Goal: Task Accomplishment & Management: Complete application form

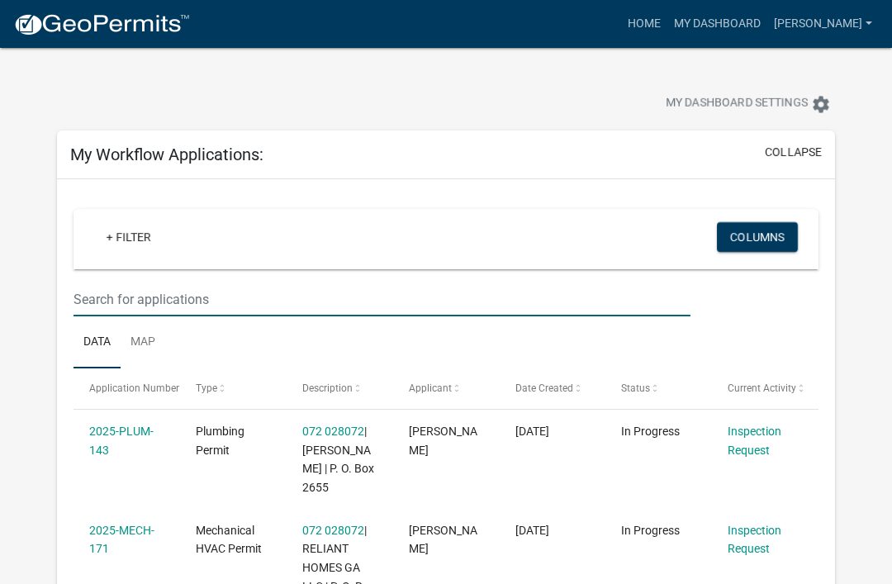
click at [105, 300] on input "text" at bounding box center [381, 299] width 617 height 34
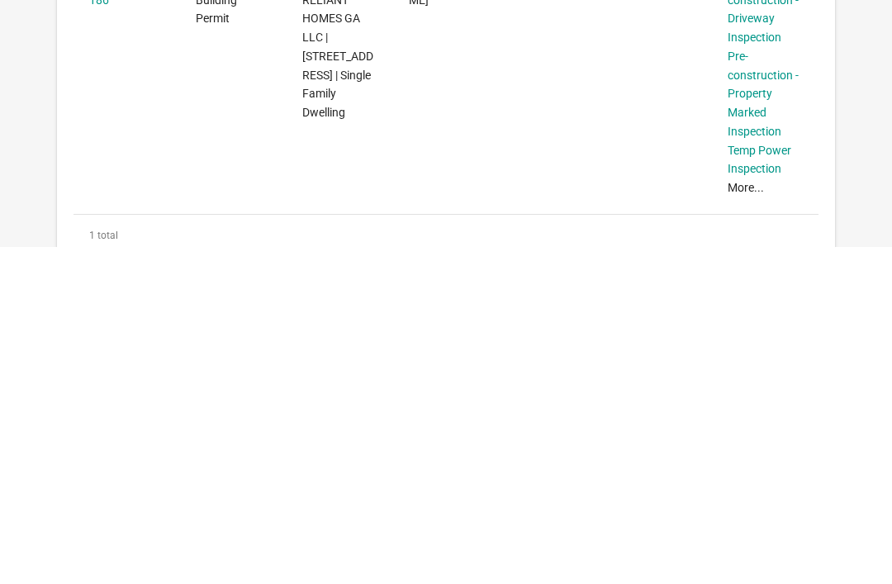
scroll to position [114, 0]
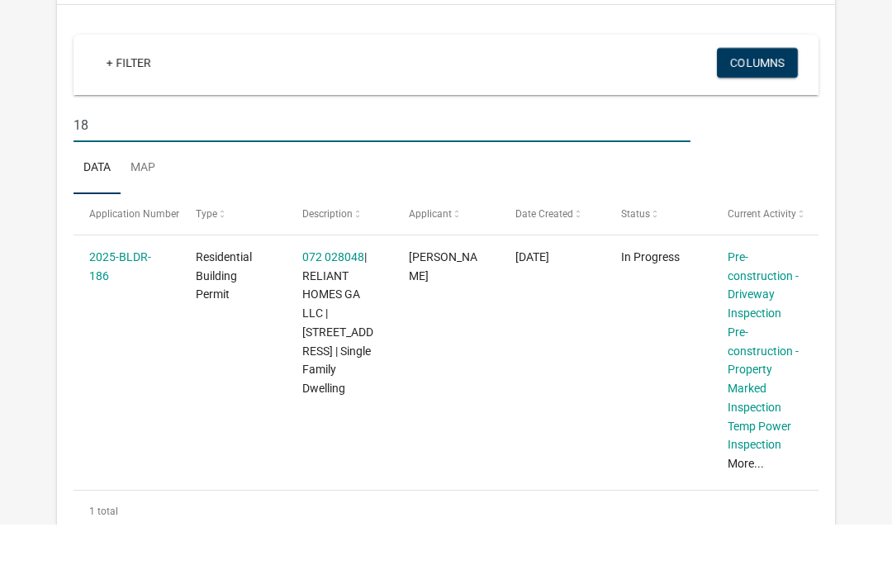
type input "1"
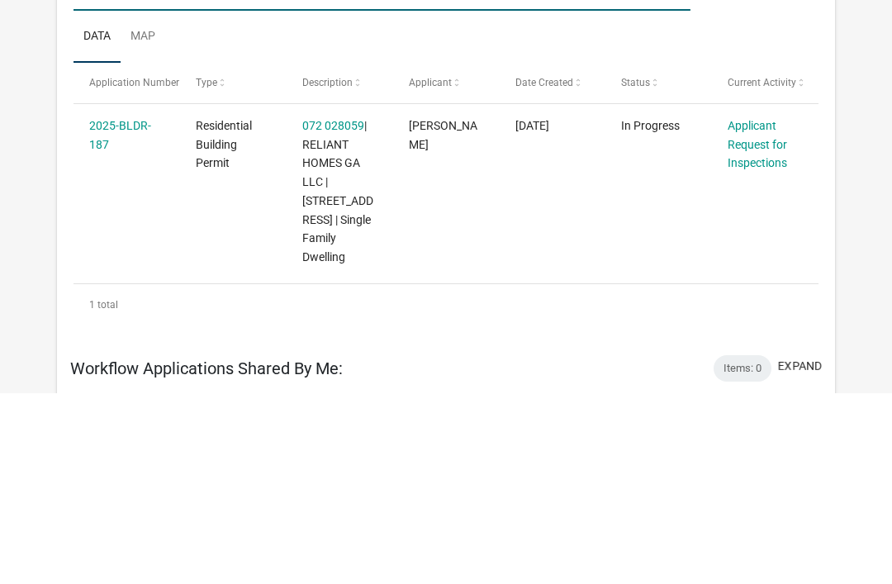
type input "187"
click at [756, 310] on link "Applicant Request for Inspections" at bounding box center [756, 335] width 59 height 51
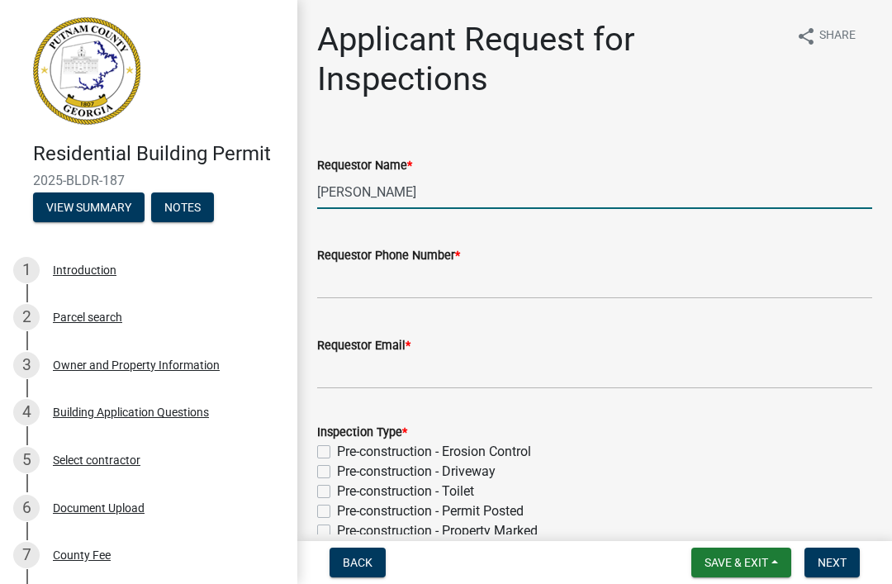
click at [583, 196] on input "[PERSON_NAME]" at bounding box center [594, 192] width 555 height 34
type input "M"
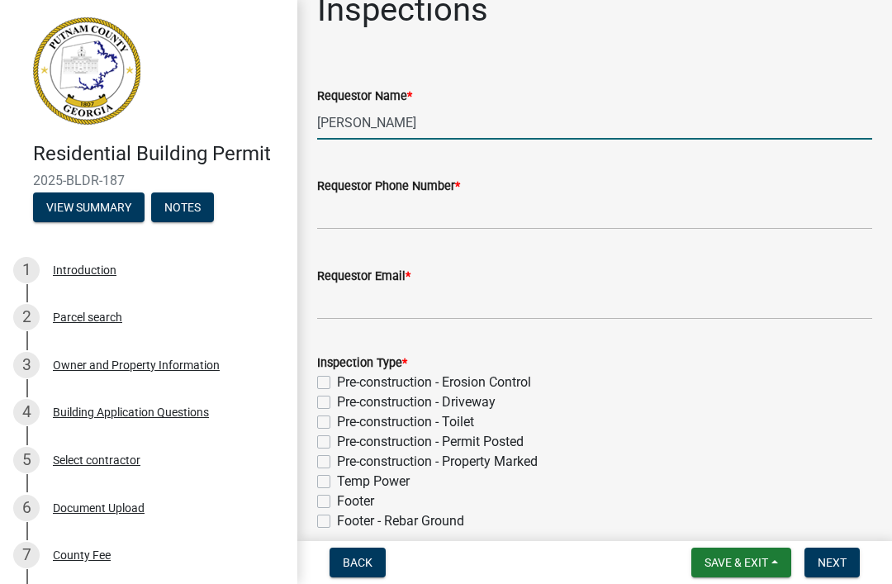
scroll to position [78, 0]
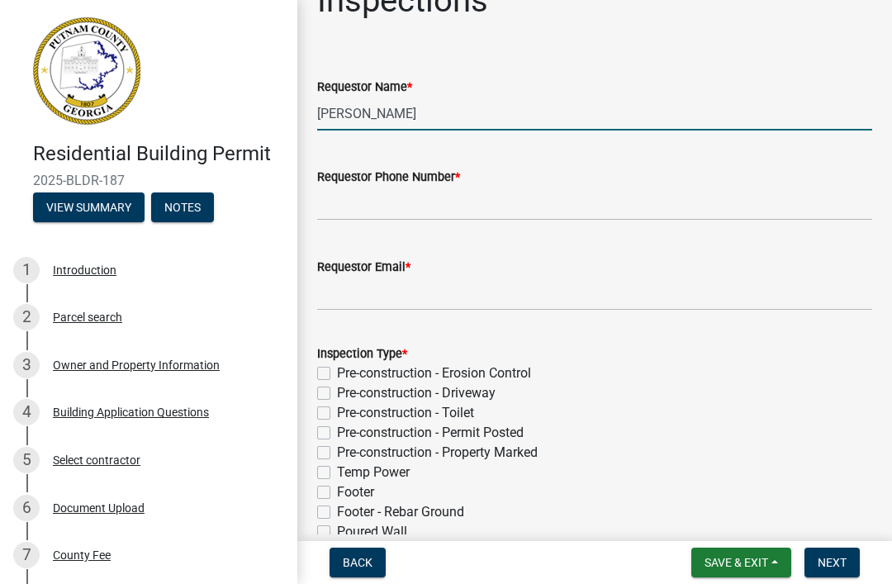
type input "[PERSON_NAME]"
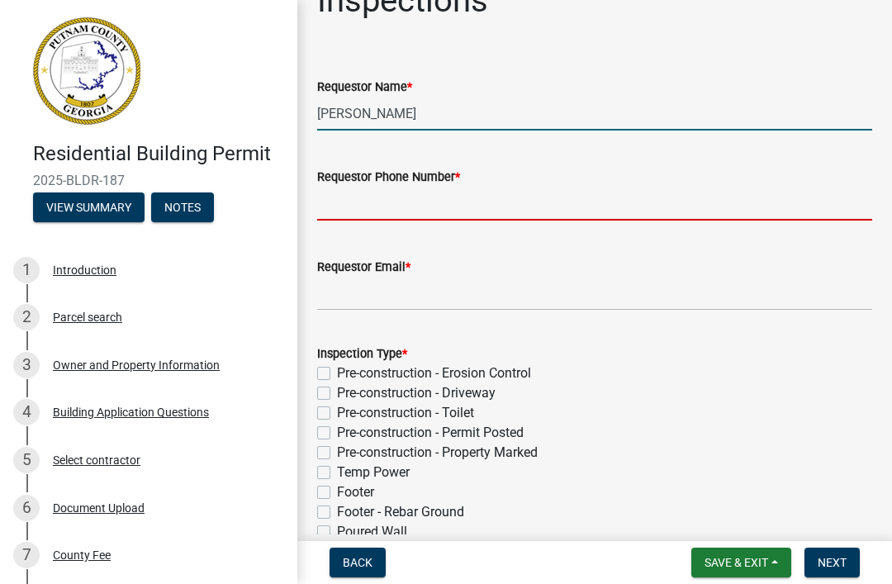
click at [684, 213] on input "Requestor Phone Number *" at bounding box center [594, 204] width 555 height 34
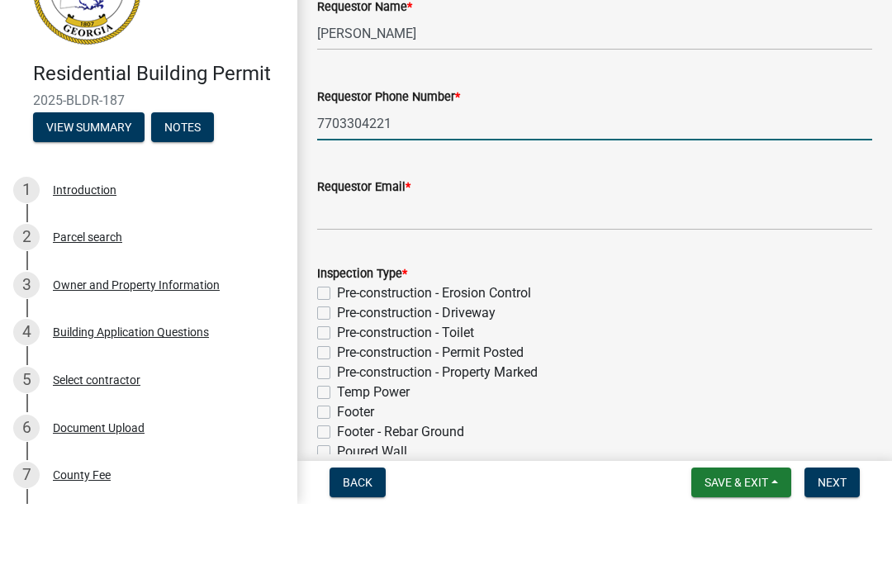
type input "7703304221"
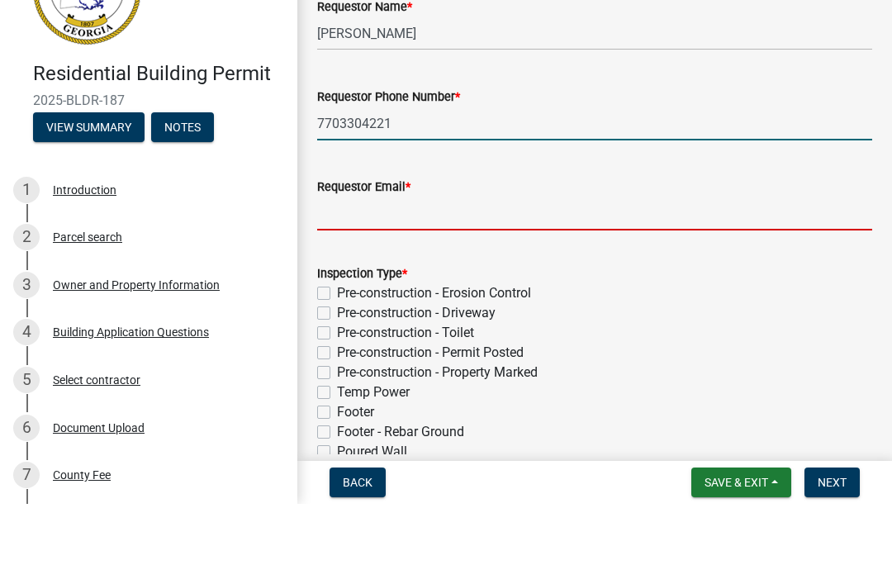
click at [730, 277] on input "Requestor Email *" at bounding box center [594, 294] width 555 height 34
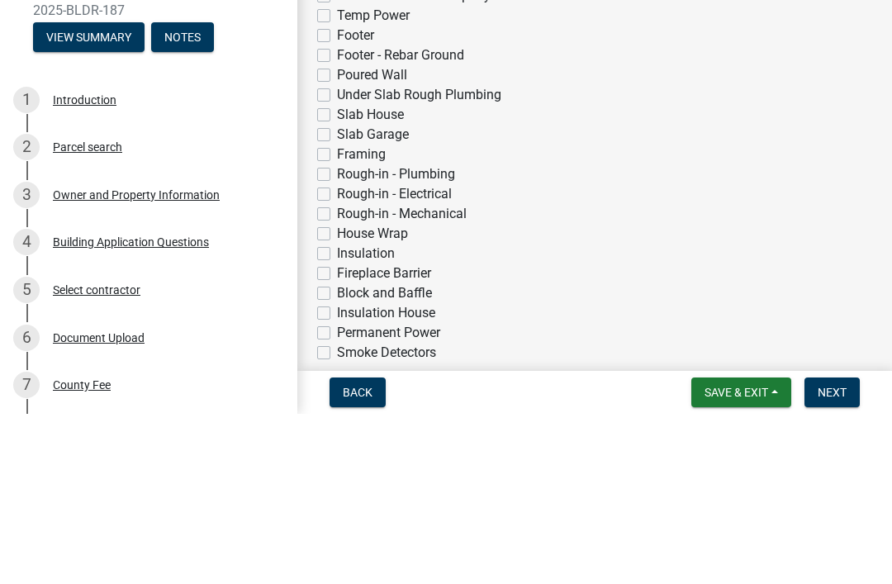
scroll to position [364, 0]
type input "[EMAIL_ADDRESS][DOMAIN_NAME]"
click at [488, 256] on label "Under Slab Rough Plumbing" at bounding box center [419, 266] width 164 height 20
click at [348, 256] on input "Under Slab Rough Plumbing" at bounding box center [342, 261] width 11 height 11
checkbox input "true"
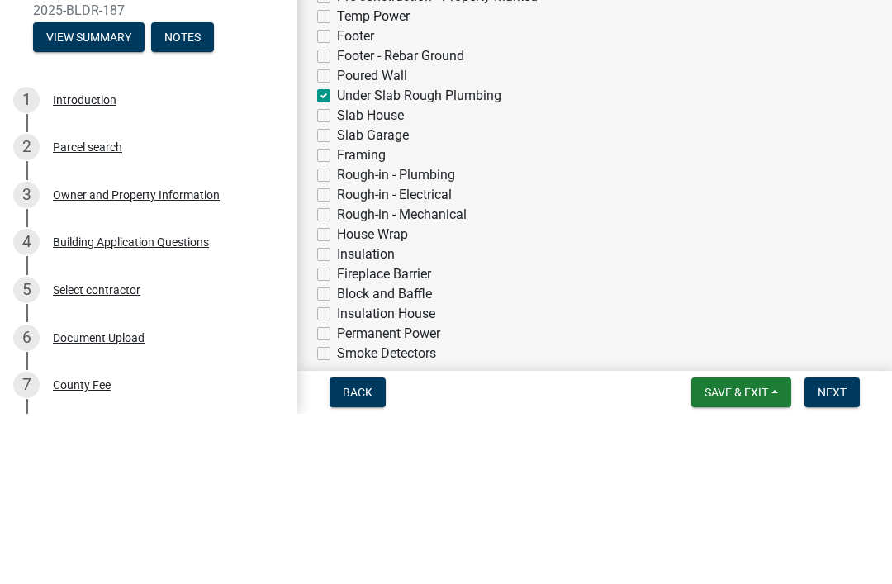
checkbox input "false"
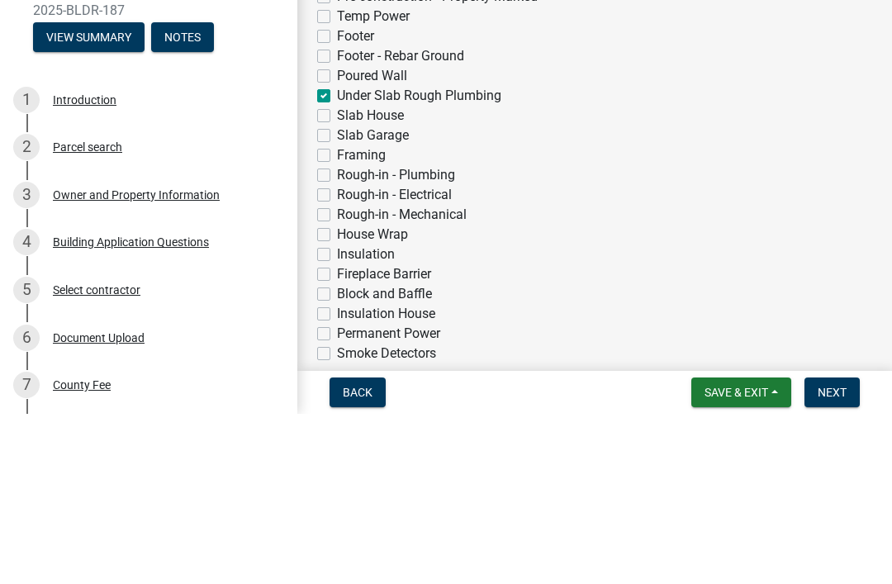
checkbox input "false"
checkbox input "true"
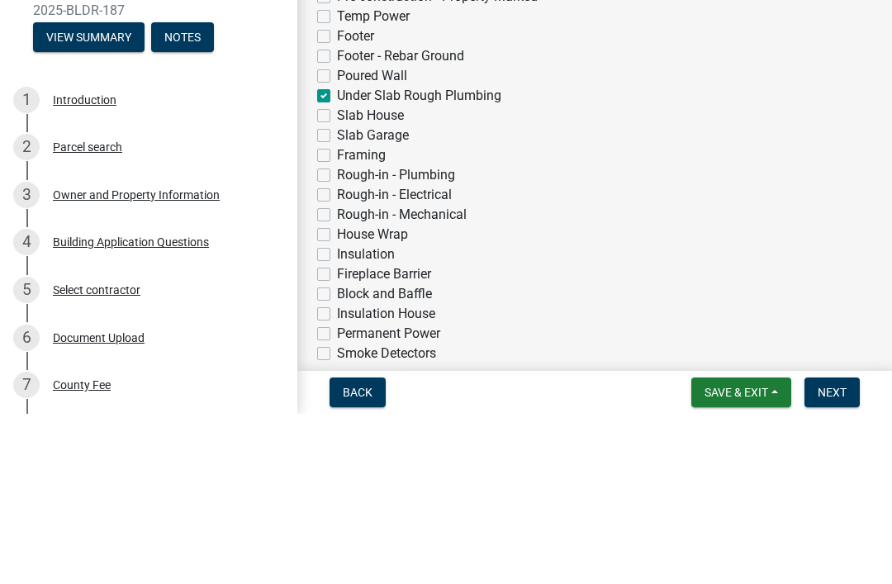
checkbox input "false"
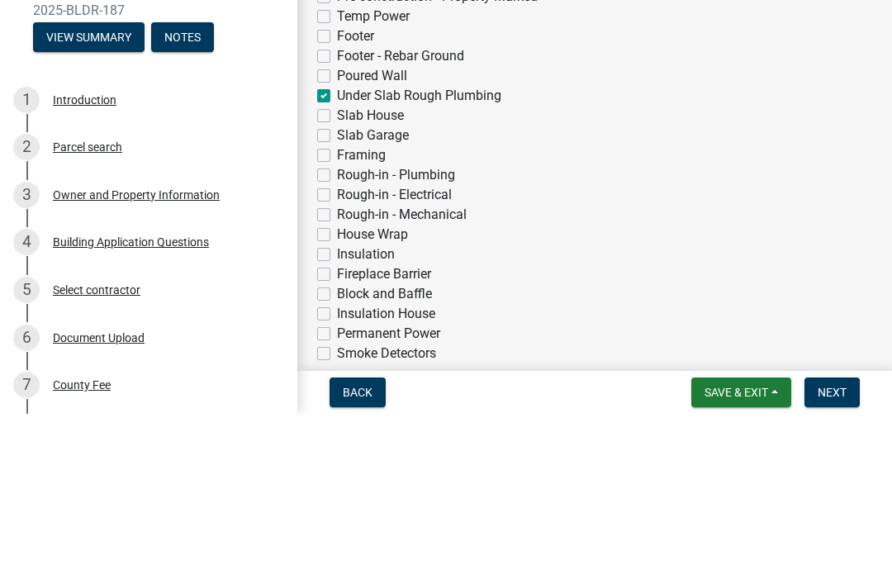
checkbox input "false"
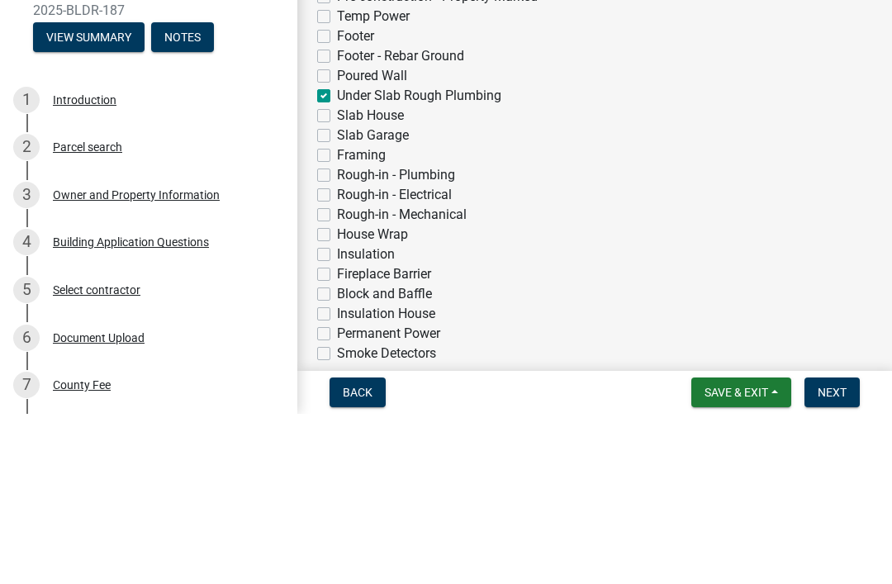
checkbox input "false"
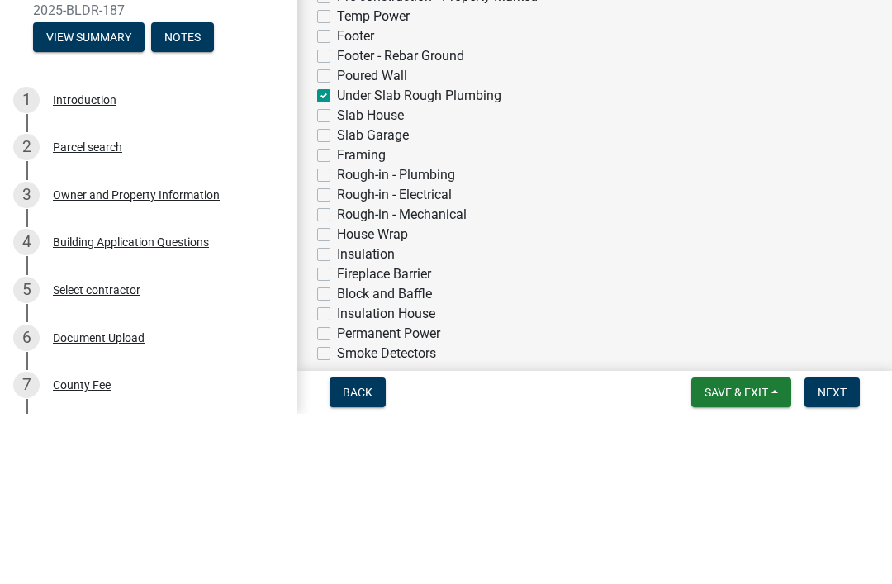
checkbox input "false"
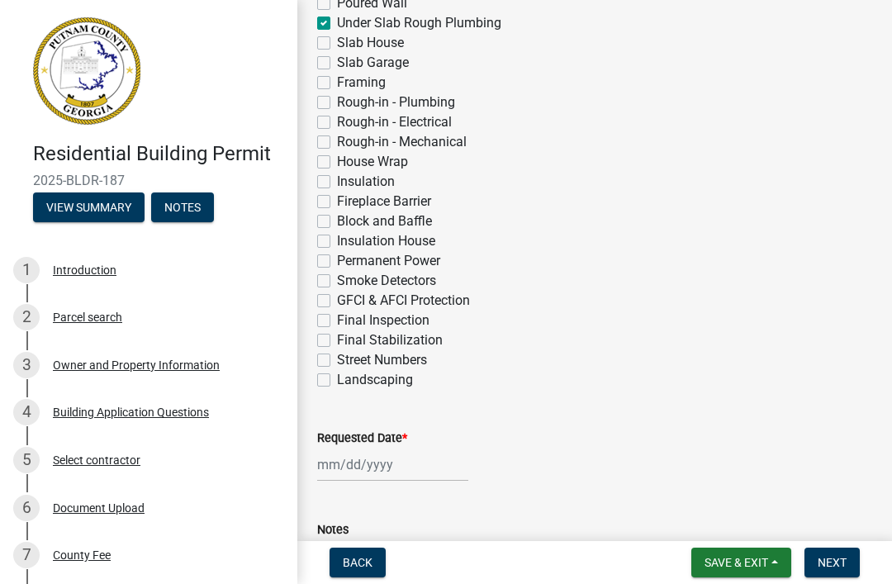
scroll to position [648, 0]
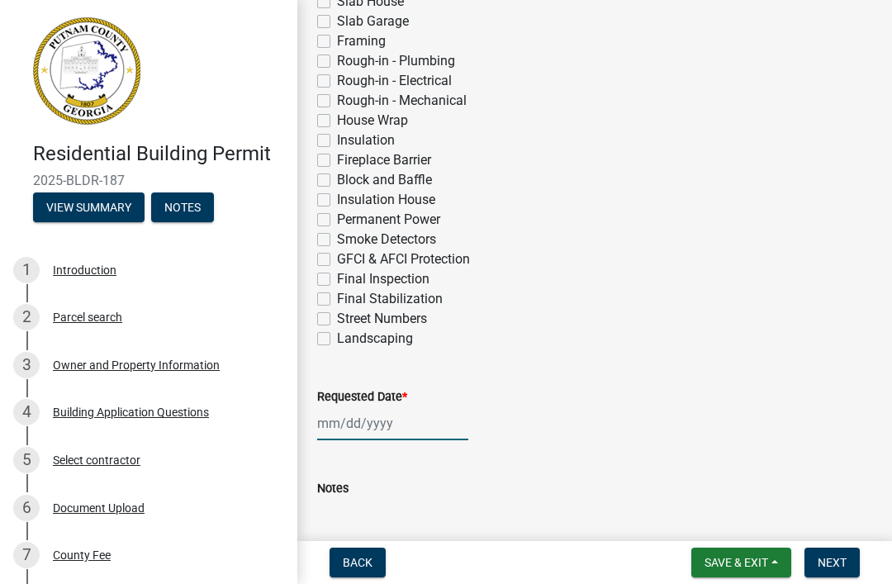
click at [421, 423] on div at bounding box center [392, 423] width 151 height 34
select select "8"
select select "2025"
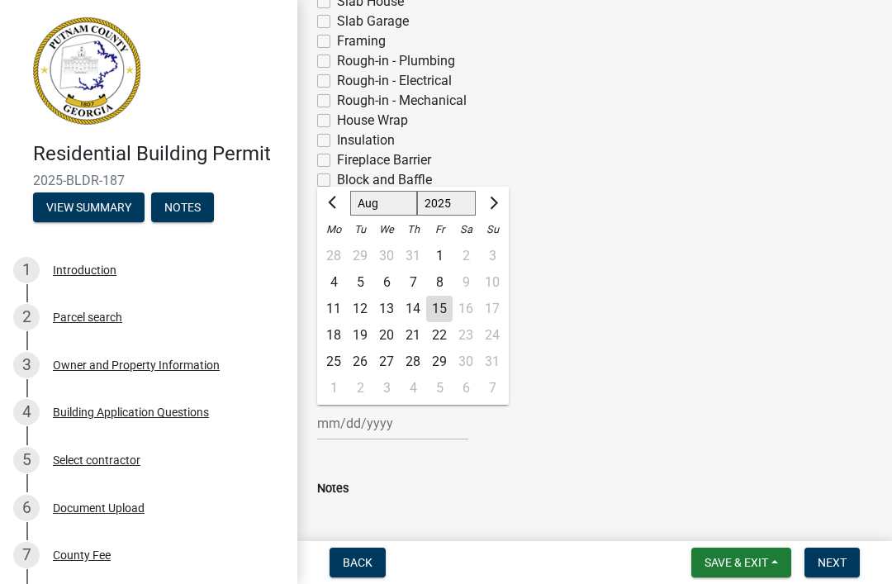
click at [336, 329] on div "18" at bounding box center [333, 335] width 26 height 26
type input "[DATE]"
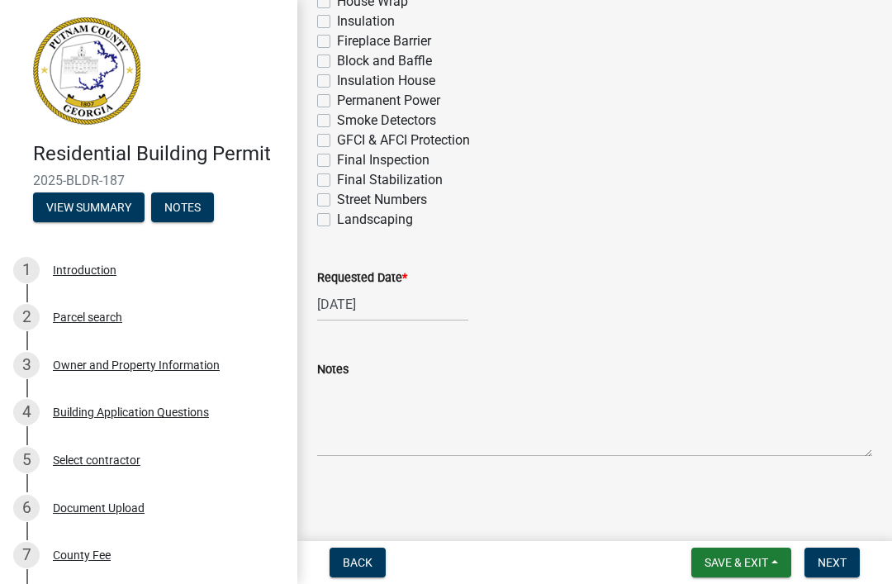
scroll to position [767, 0]
click at [836, 557] on span "Next" at bounding box center [831, 562] width 29 height 13
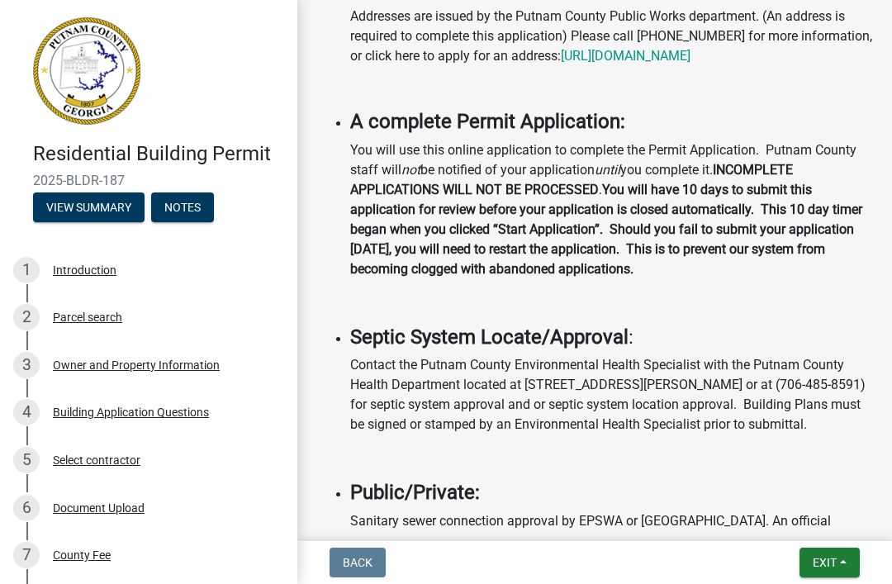
scroll to position [667, 0]
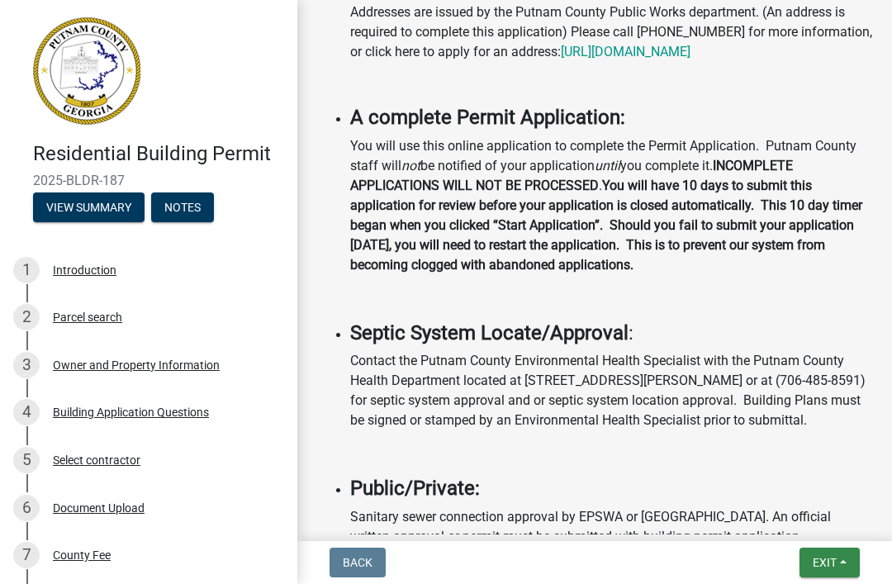
click at [817, 569] on span "Exit" at bounding box center [825, 562] width 24 height 13
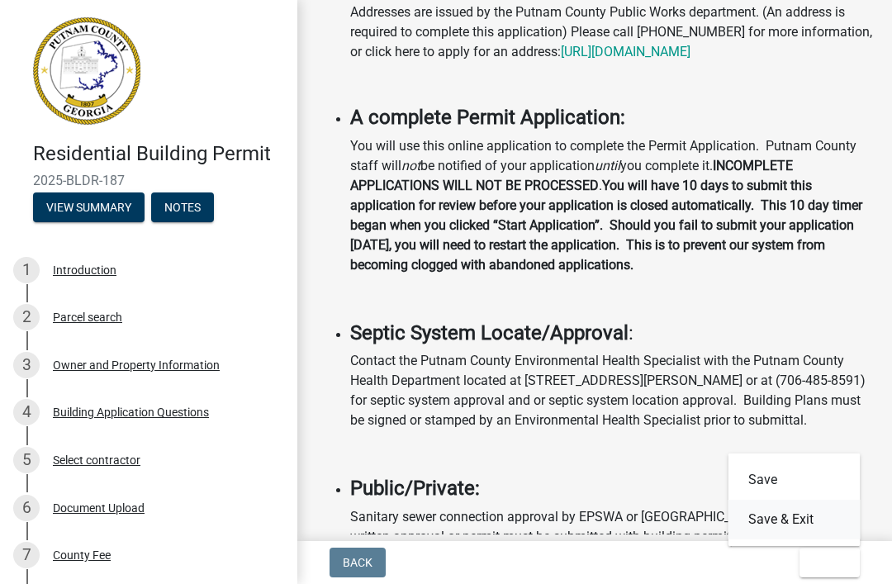
click at [802, 519] on button "Save & Exit" at bounding box center [794, 520] width 132 height 40
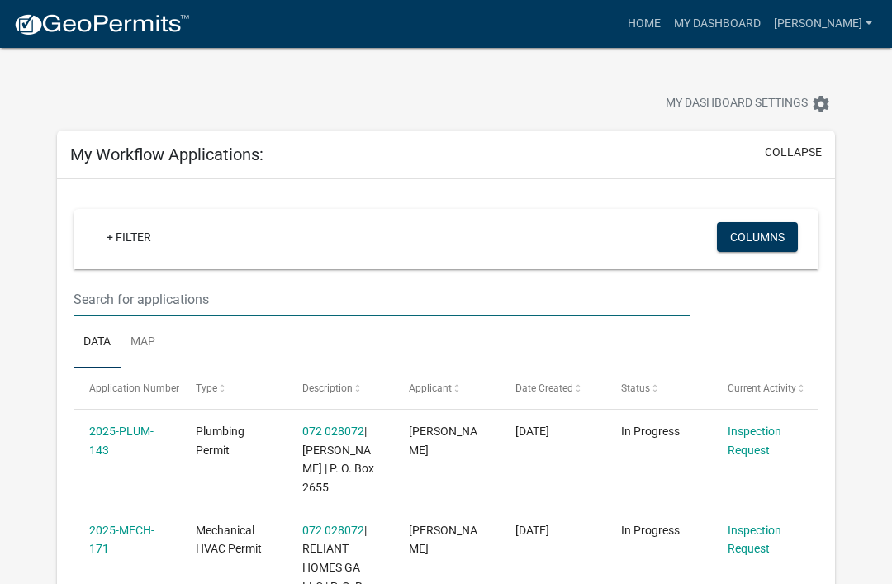
click at [129, 301] on input "text" at bounding box center [381, 299] width 617 height 34
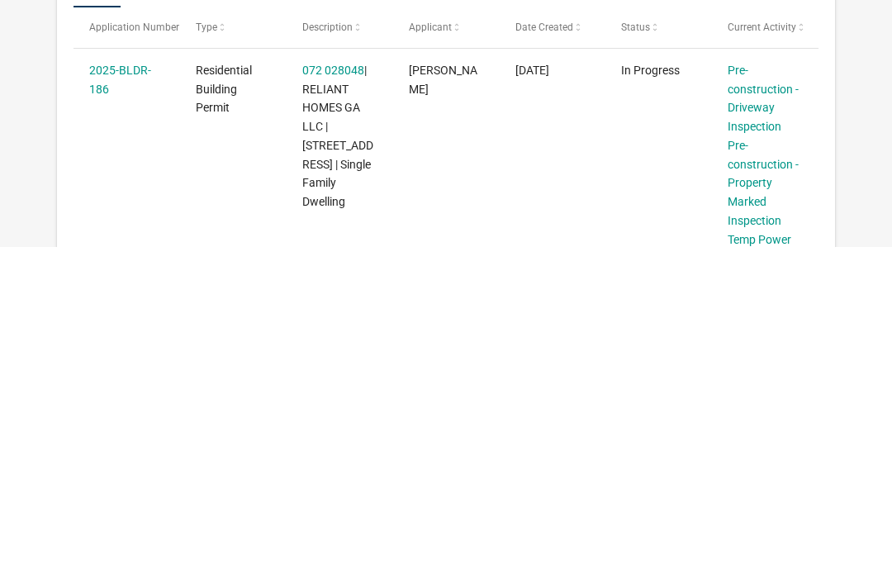
scroll to position [25, 0]
type input "186"
click at [764, 475] on link "Pre-construction - Property Marked Inspection" at bounding box center [762, 519] width 71 height 88
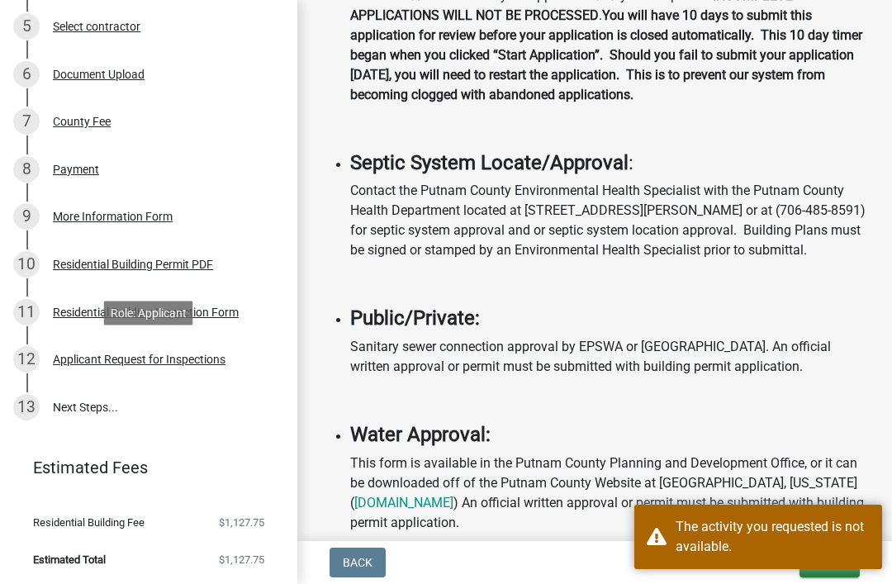
scroll to position [838, 0]
click at [130, 366] on div "12 Applicant Request for Inspections" at bounding box center [142, 359] width 258 height 26
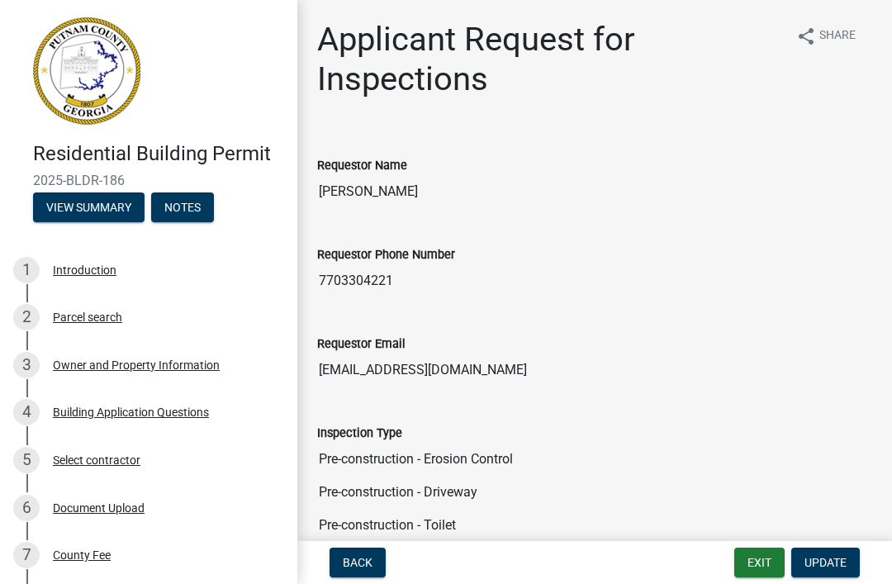
scroll to position [0, 0]
